Goal: Information Seeking & Learning: Learn about a topic

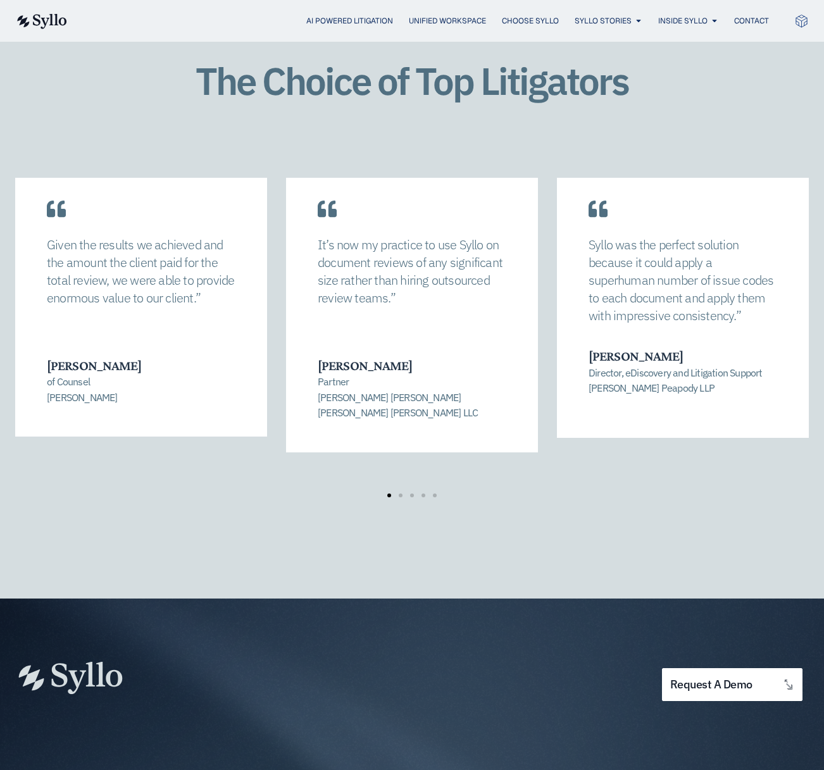
scroll to position [1783, 0]
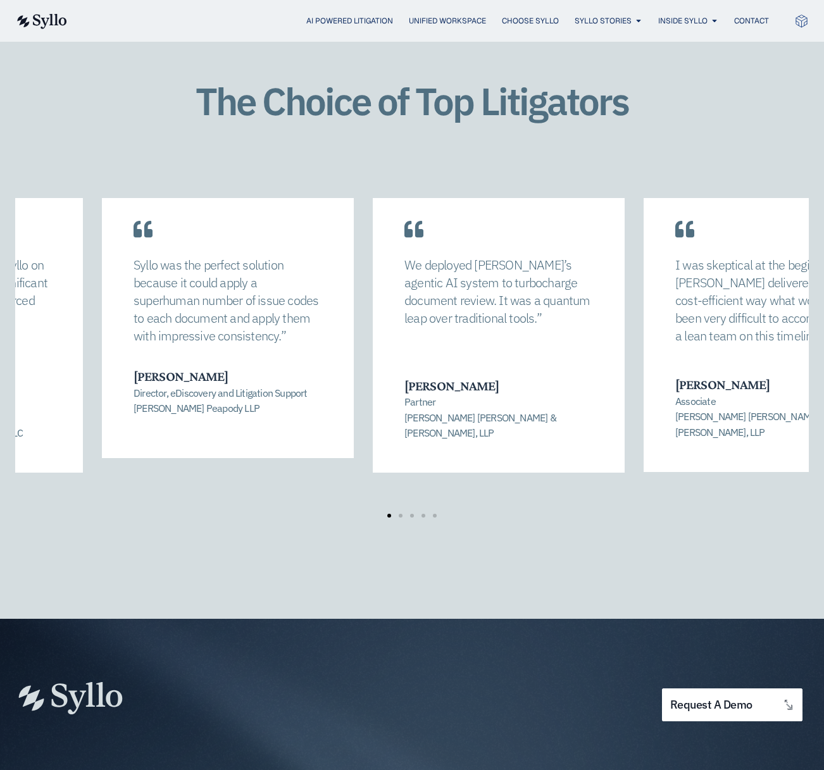
click at [338, 282] on div "Syllo was the perfect solution because it could apply a superhuman number of is…" at bounding box center [228, 311] width 252 height 273
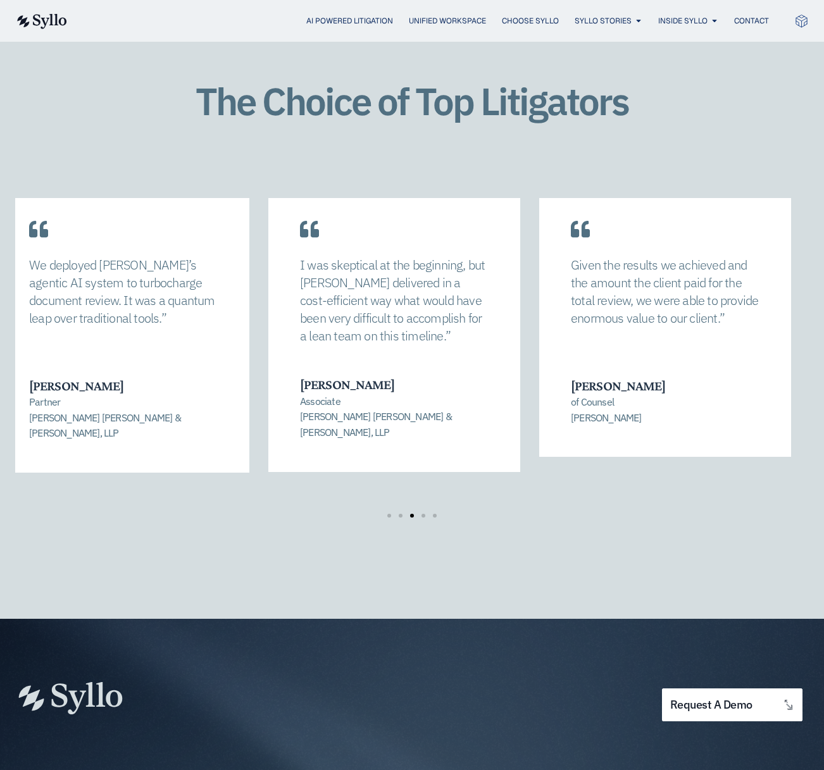
click at [362, 267] on p "I was skeptical at the beginning, but [PERSON_NAME] delivered in a cost-efficie…" at bounding box center [394, 300] width 188 height 89
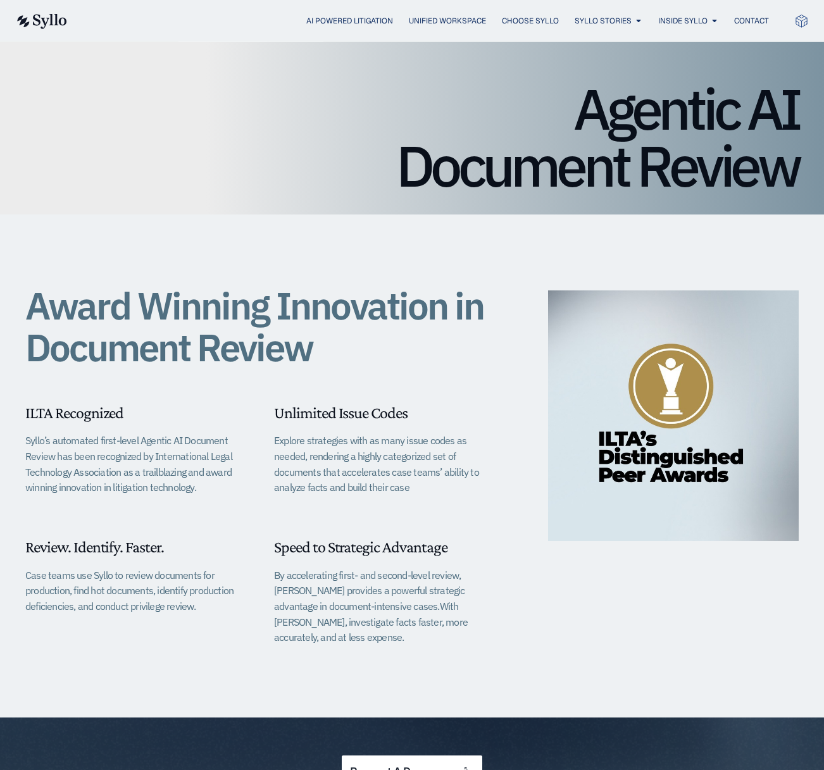
scroll to position [0, 0]
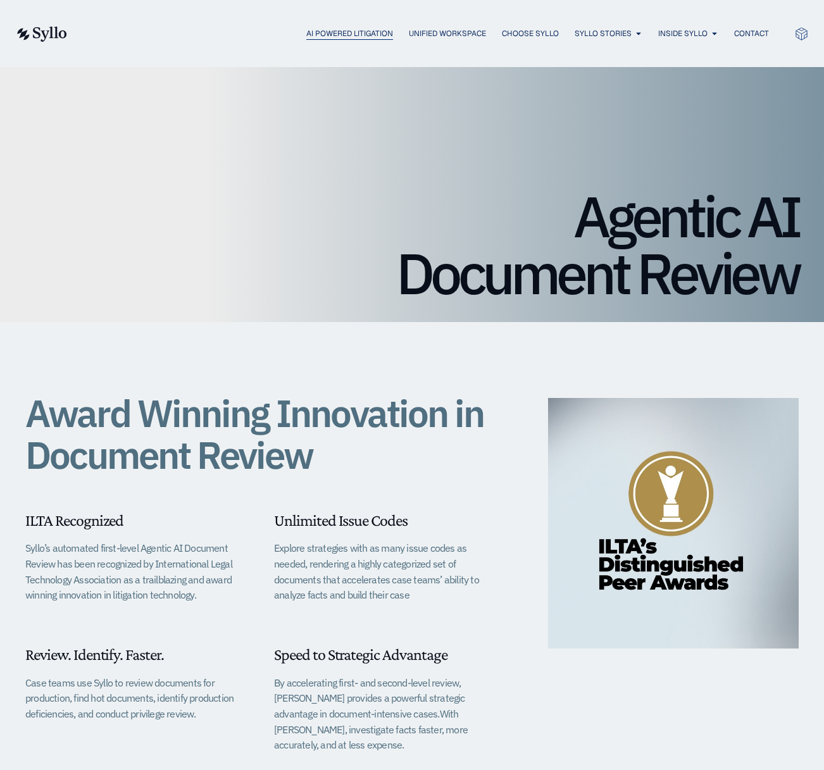
click at [393, 34] on span "AI Powered Litigation" at bounding box center [349, 33] width 87 height 11
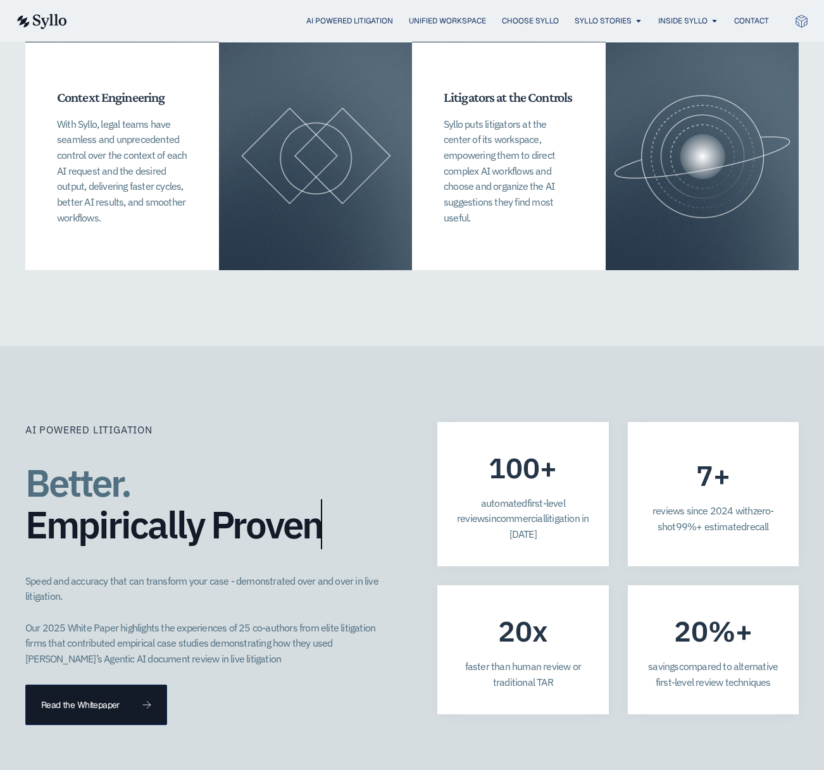
scroll to position [3327, 0]
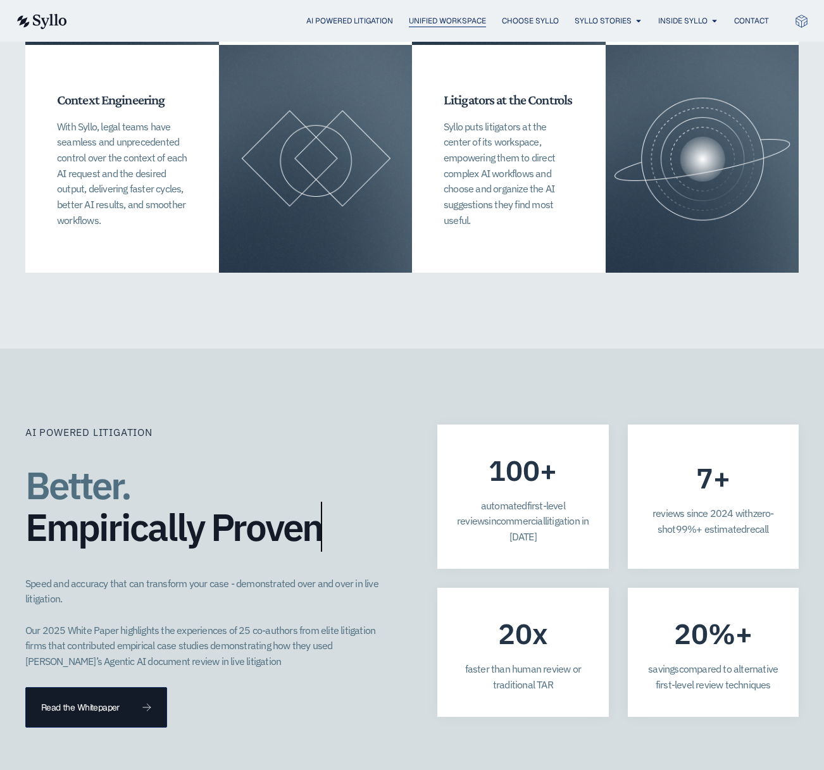
click at [454, 21] on span "Unified Workspace" at bounding box center [447, 20] width 77 height 11
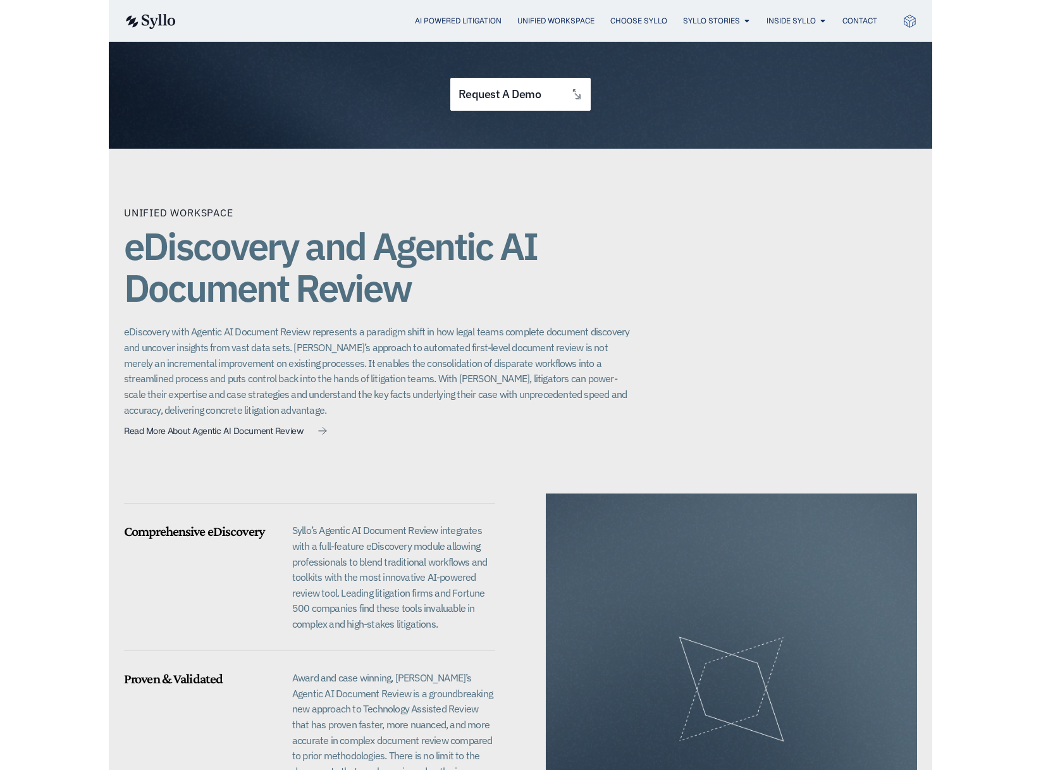
scroll to position [779, 0]
